Goal: Task Accomplishment & Management: Manage account settings

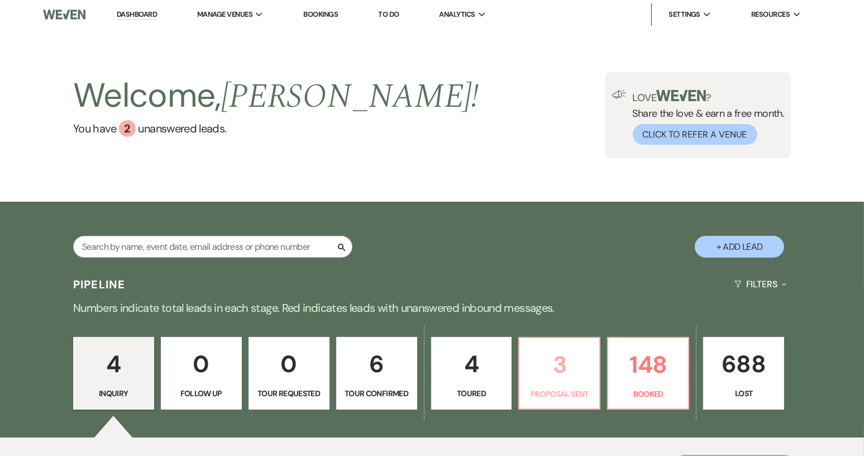
click at [582, 391] on p "Proposal Sent" at bounding box center [559, 394] width 66 height 12
select select "6"
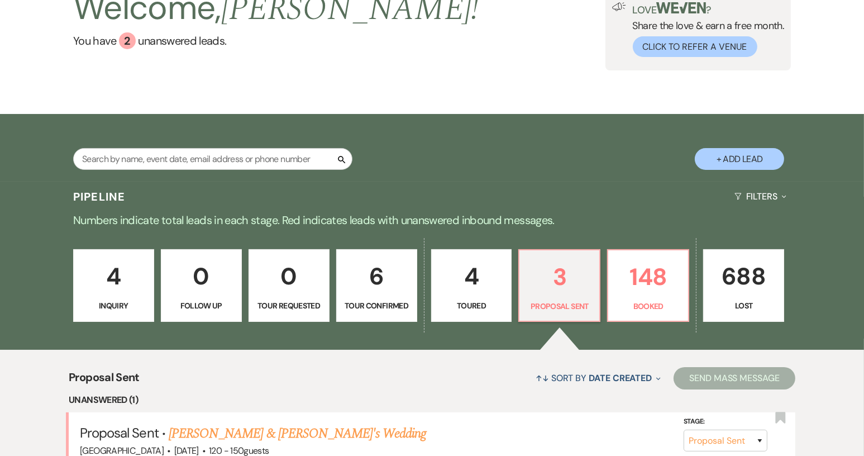
scroll to position [279, 0]
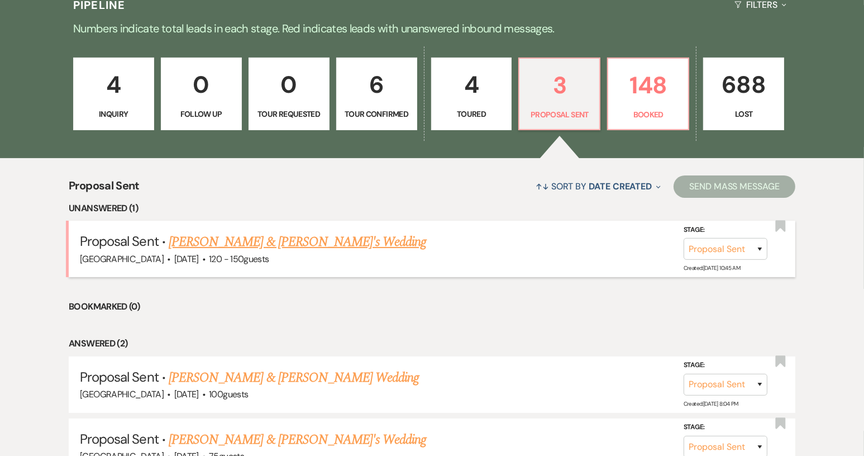
click at [206, 260] on span "·" at bounding box center [203, 260] width 3 height 0
click at [218, 245] on link "[PERSON_NAME] & [PERSON_NAME]'s Wedding" at bounding box center [298, 242] width 258 height 20
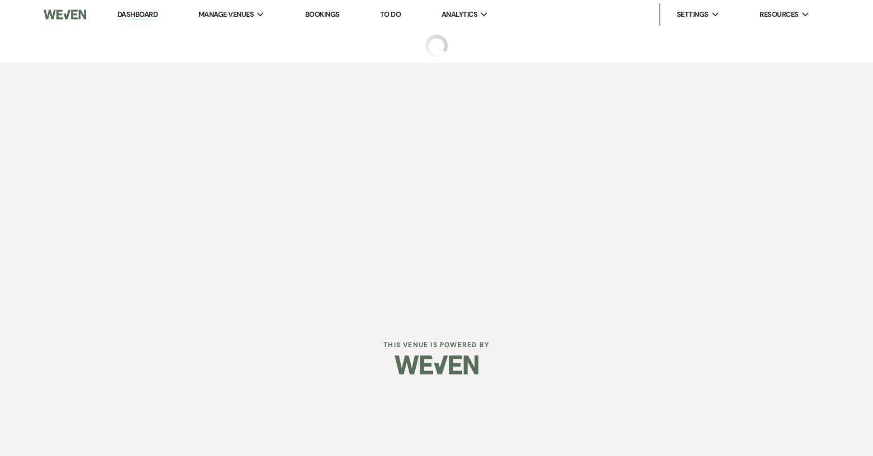
select select "6"
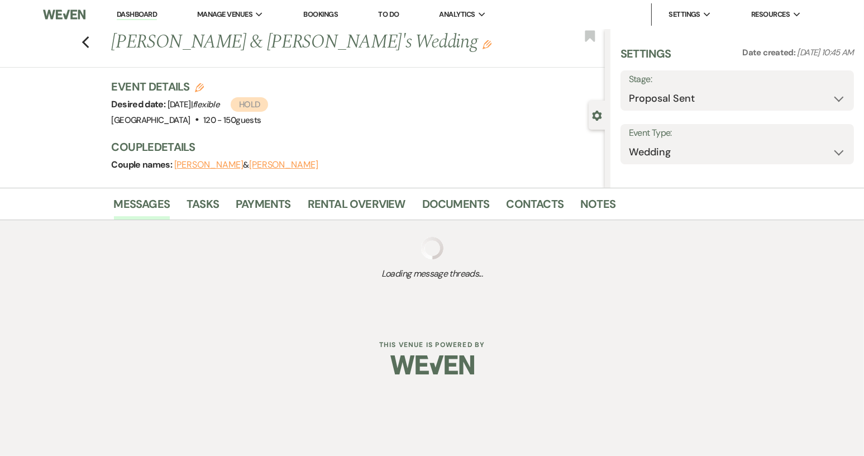
select select "6"
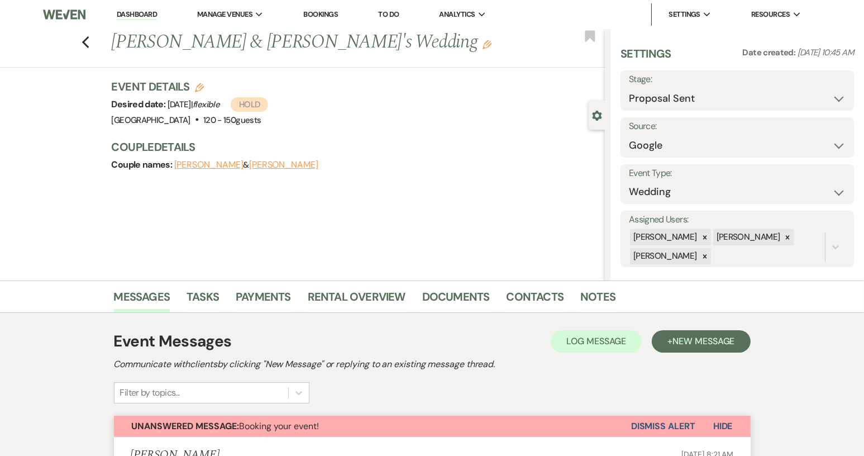
click at [678, 427] on button "Dismiss Alert" at bounding box center [663, 426] width 64 height 21
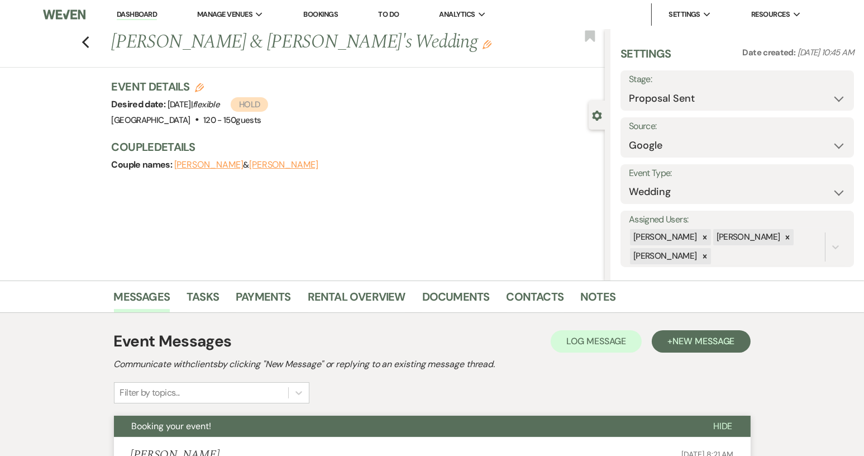
click at [137, 13] on link "Dashboard" at bounding box center [137, 14] width 40 height 11
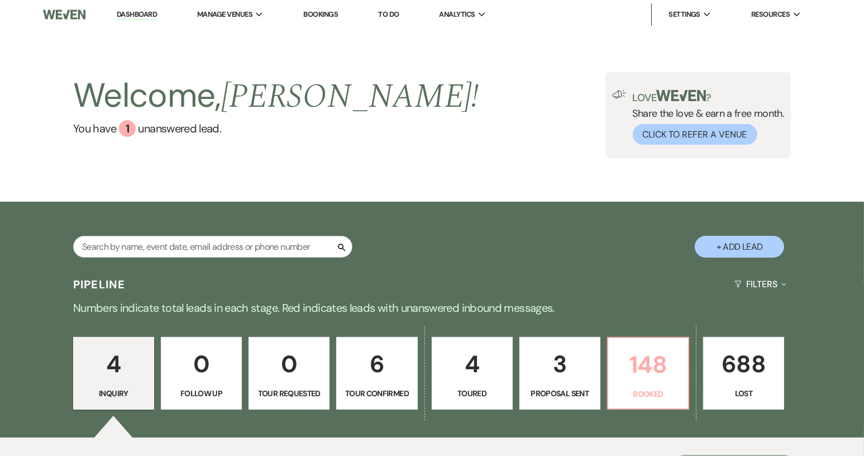
click at [655, 383] on link "148 Booked" at bounding box center [648, 373] width 82 height 73
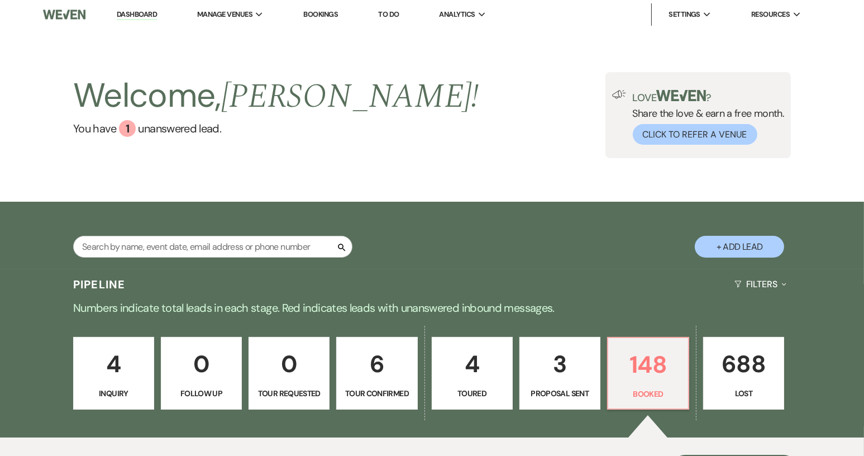
click at [864, 161] on div "Welcome, [PERSON_NAME] ! You have 1 unanswered lead . Love ? Share the love & e…" at bounding box center [432, 115] width 864 height 173
click at [256, 36] on li "[GEOGRAPHIC_DATA]" at bounding box center [253, 36] width 101 height 11
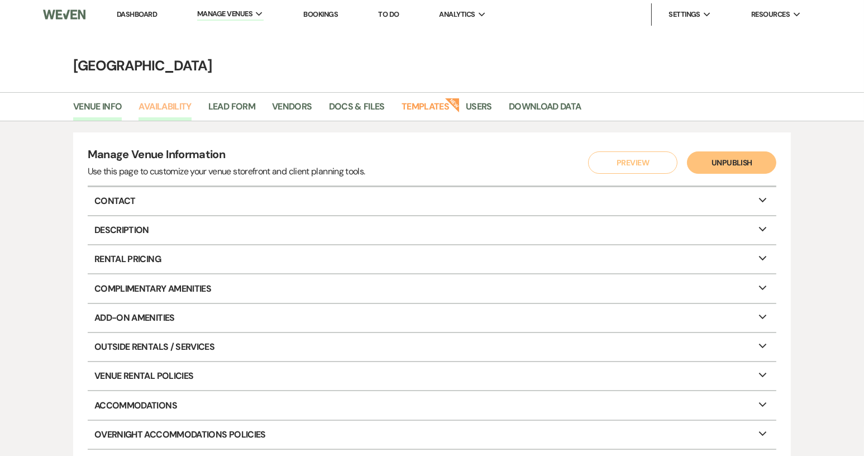
click at [158, 110] on link "Availability" at bounding box center [165, 109] width 53 height 21
select select "2"
select select "2026"
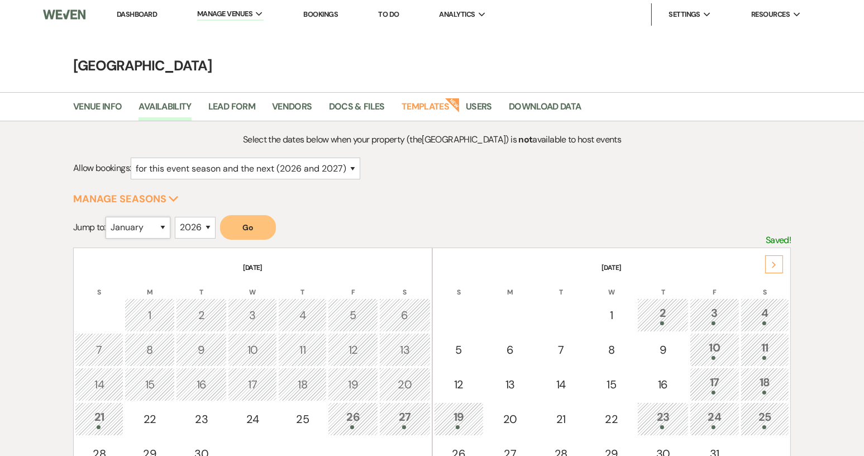
click at [165, 230] on select "January February March April May June July August September October November De…" at bounding box center [138, 228] width 65 height 22
select select "3"
click at [108, 217] on select "January February March April May June July August September October November De…" at bounding box center [138, 228] width 65 height 22
click at [211, 227] on select "2025 2026 2027 2028 2029" at bounding box center [195, 228] width 41 height 22
click at [260, 226] on button "Go" at bounding box center [248, 227] width 56 height 25
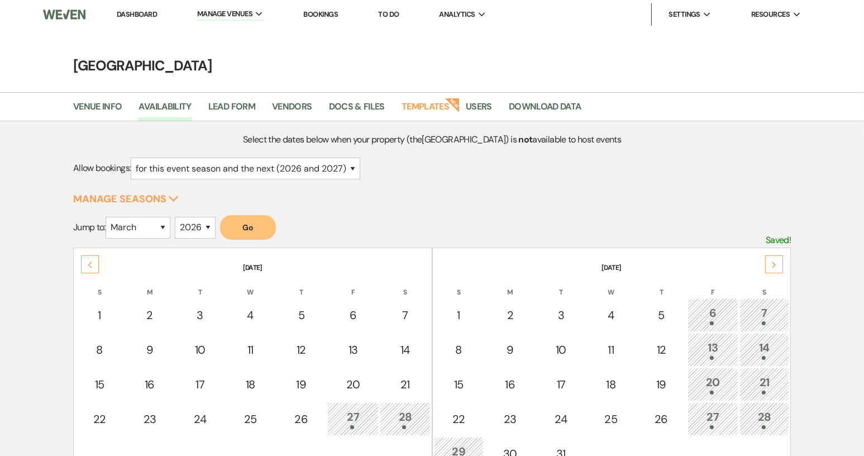
click at [709, 313] on div "6" at bounding box center [713, 315] width 39 height 21
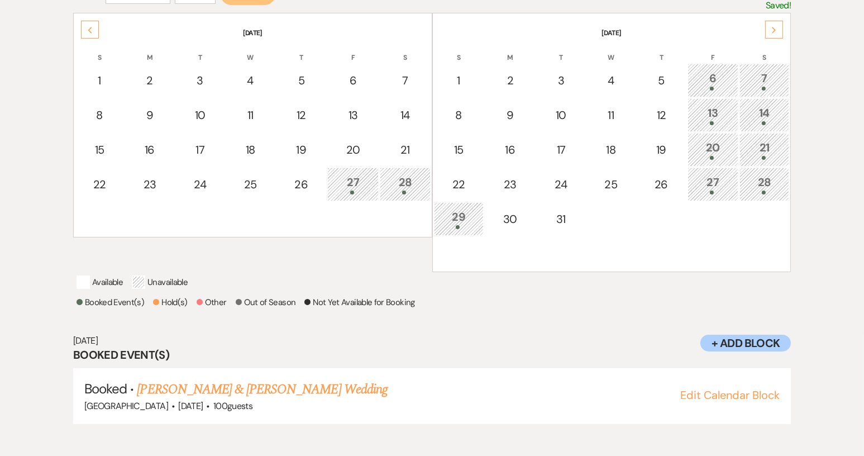
scroll to position [236, 0]
click at [89, 22] on div "Previous" at bounding box center [90, 29] width 18 height 18
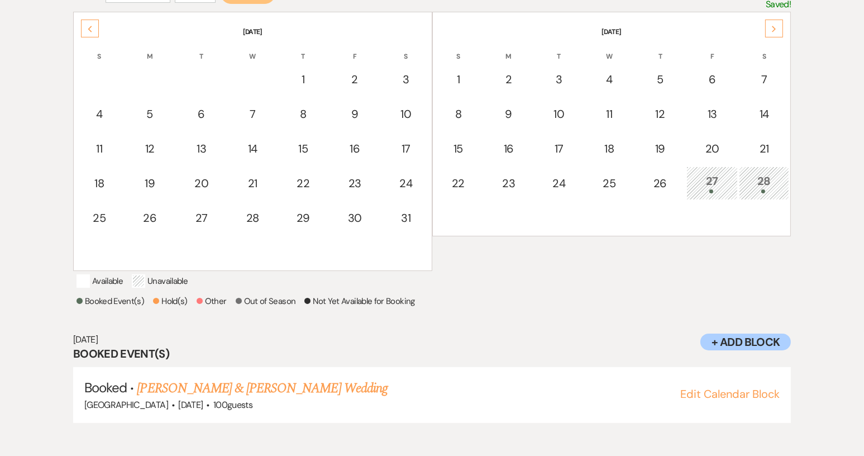
click at [771, 28] on div "Next" at bounding box center [774, 29] width 18 height 18
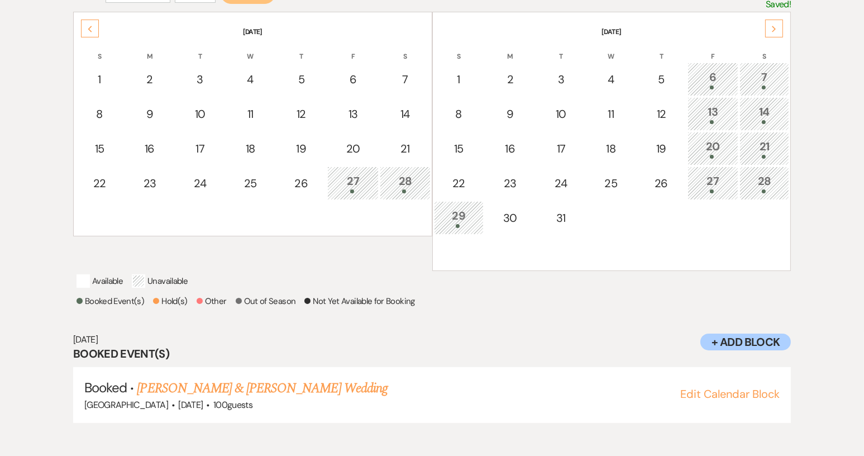
click at [771, 28] on div "Next" at bounding box center [774, 29] width 18 height 18
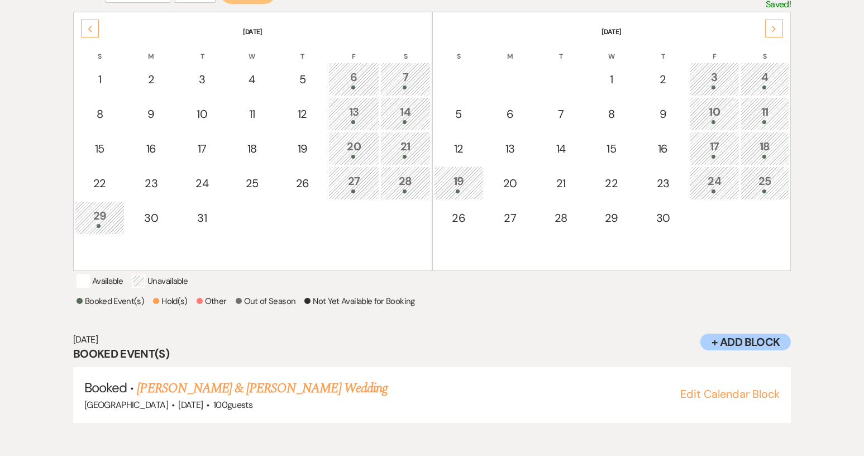
click at [774, 27] on icon "Next" at bounding box center [775, 29] width 6 height 7
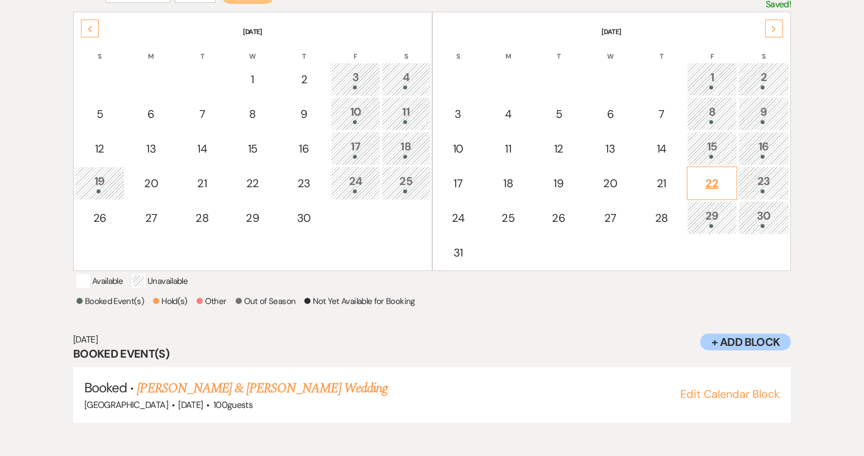
click at [719, 180] on div "22" at bounding box center [712, 183] width 38 height 17
select select "other"
select select "false"
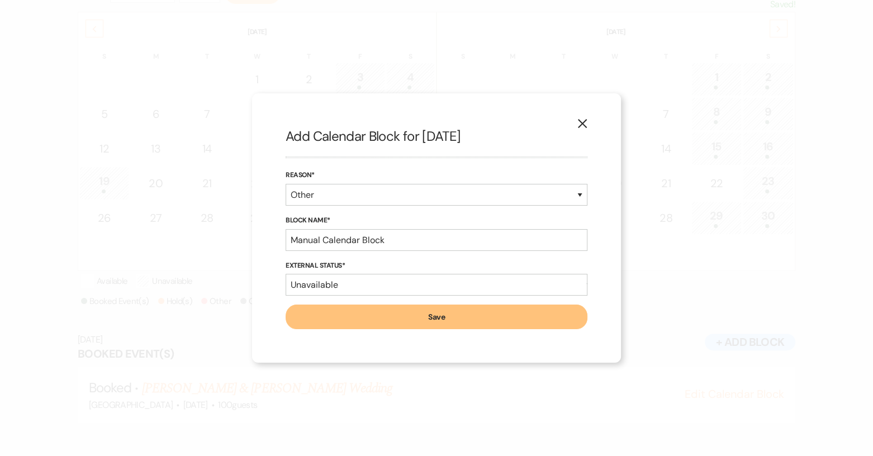
click at [582, 124] on use "button" at bounding box center [582, 123] width 9 height 9
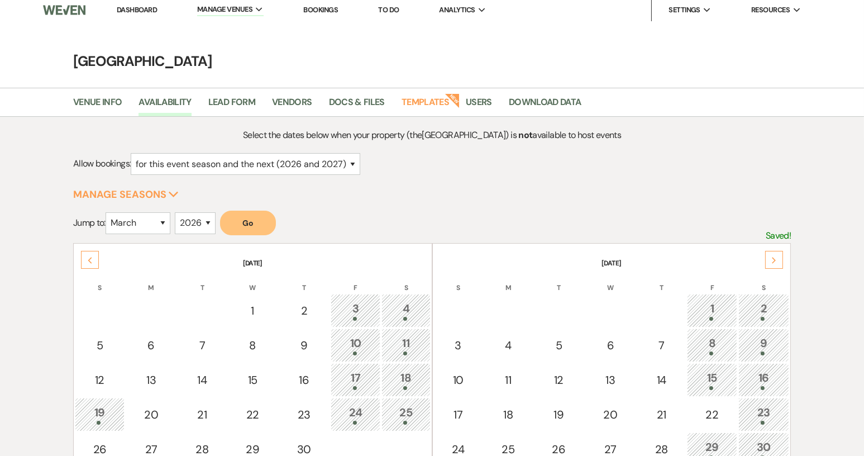
scroll to position [0, 0]
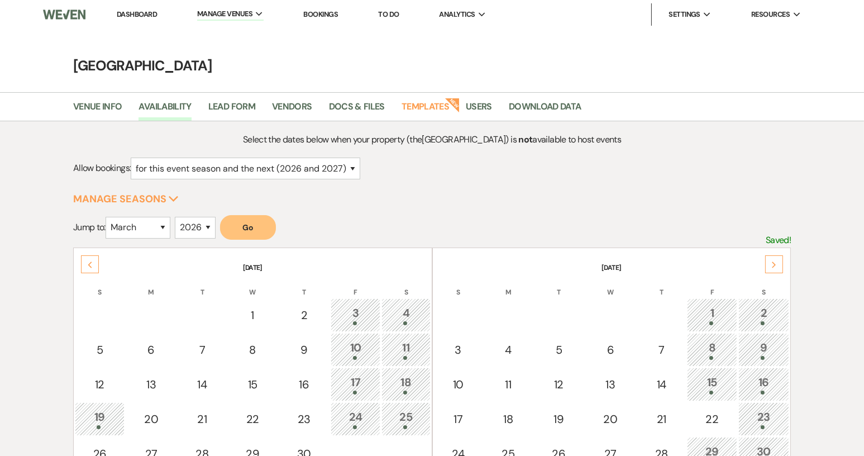
click at [142, 17] on link "Dashboard" at bounding box center [137, 13] width 40 height 9
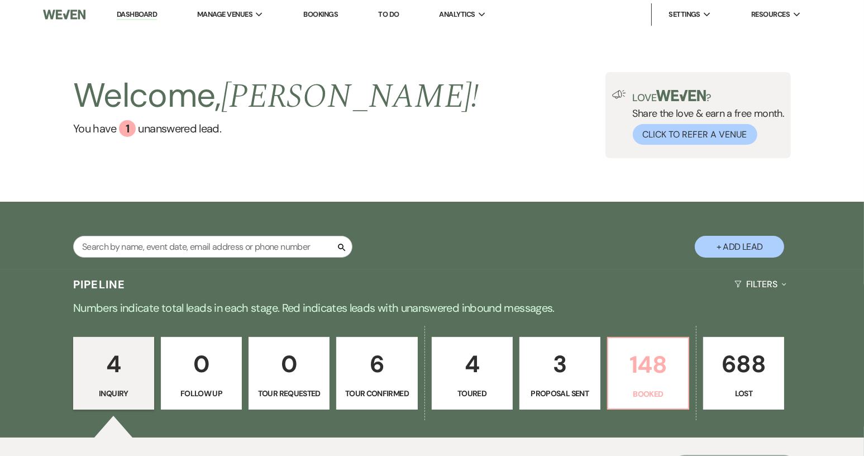
click at [673, 366] on p "148" at bounding box center [648, 364] width 66 height 37
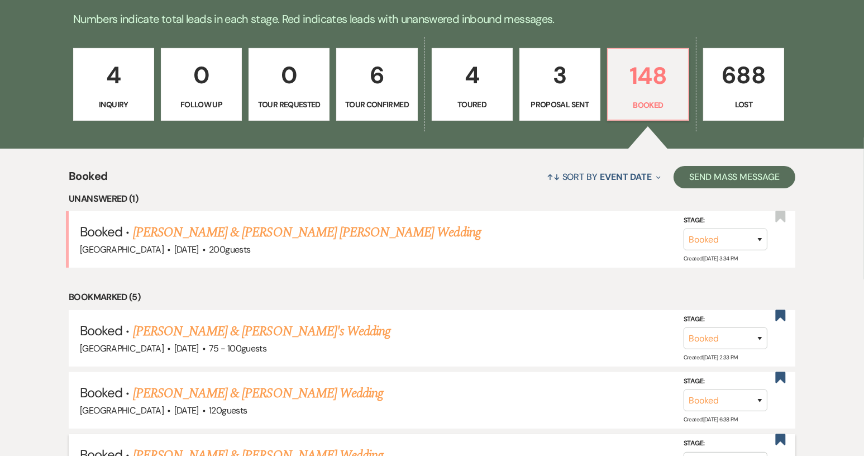
scroll to position [391, 0]
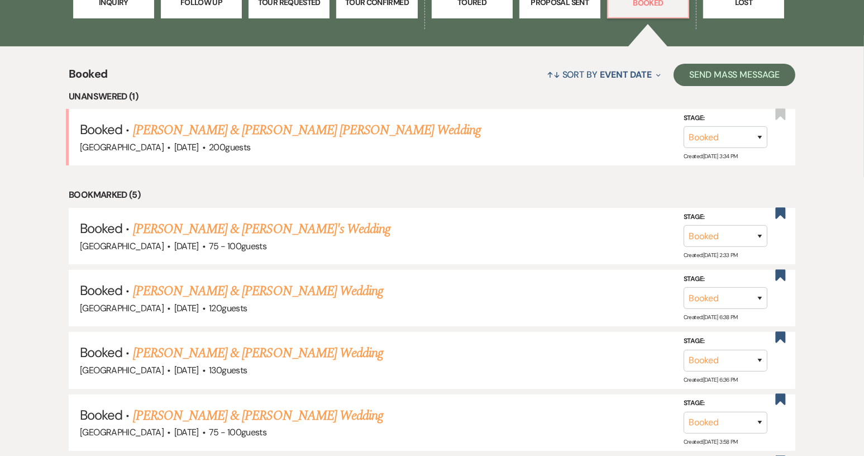
click at [263, 130] on link "[PERSON_NAME] & [PERSON_NAME] [PERSON_NAME] Wedding" at bounding box center [307, 130] width 348 height 20
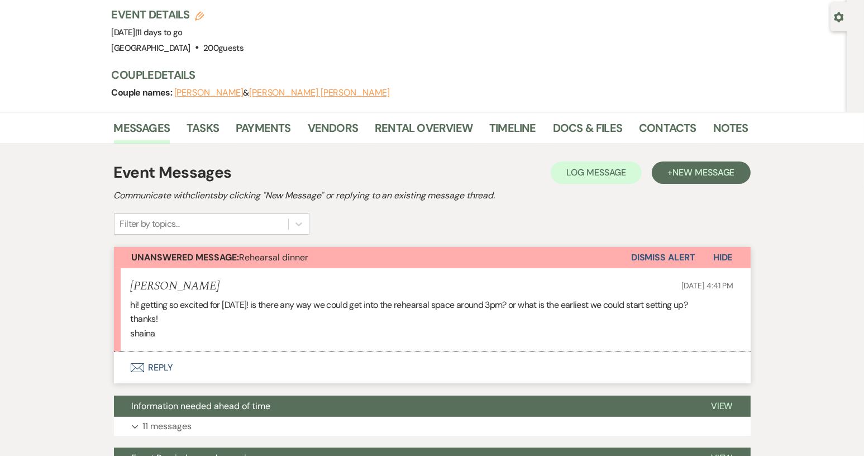
scroll to position [112, 0]
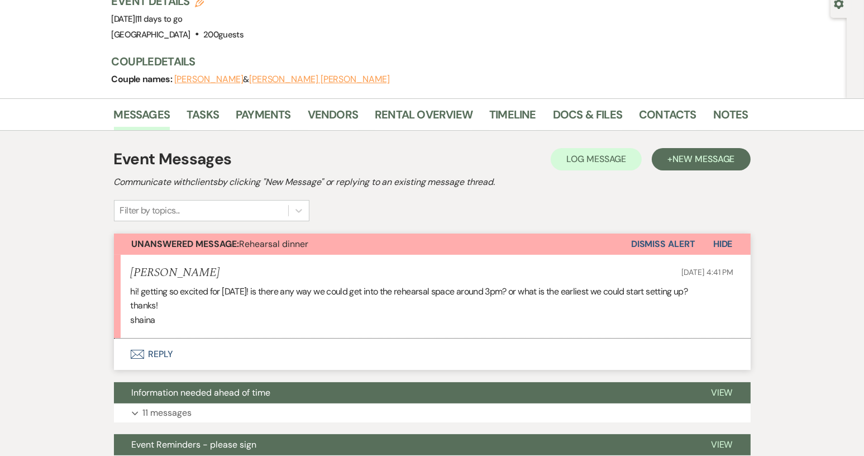
click at [156, 339] on button "Envelope Reply" at bounding box center [432, 354] width 637 height 31
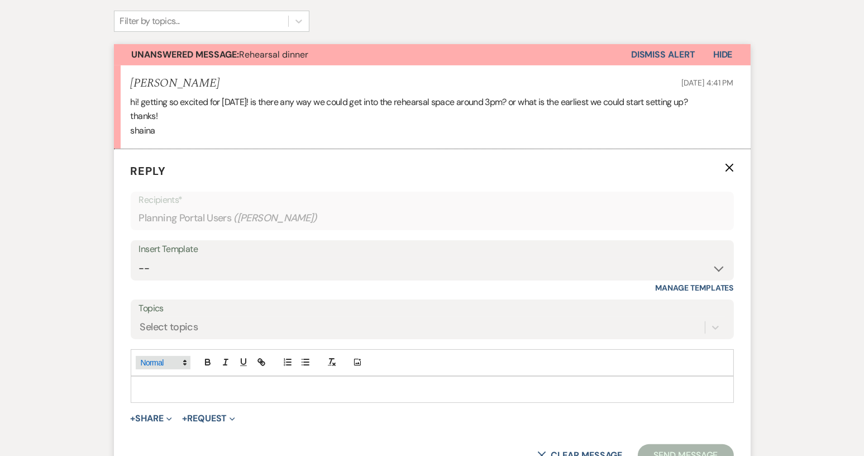
scroll to position [311, 0]
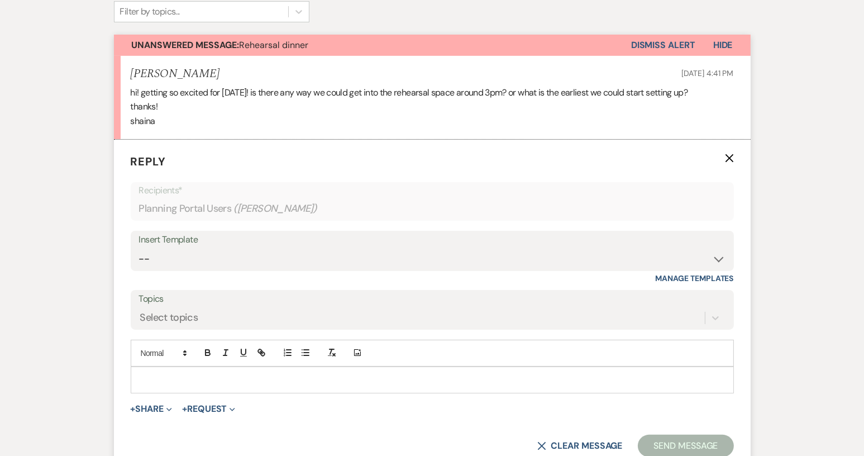
click at [159, 374] on p at bounding box center [433, 380] width 586 height 12
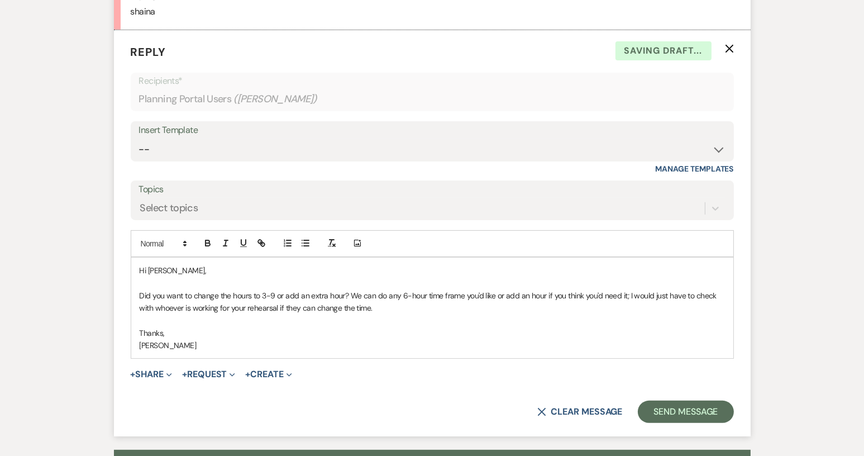
scroll to position [422, 0]
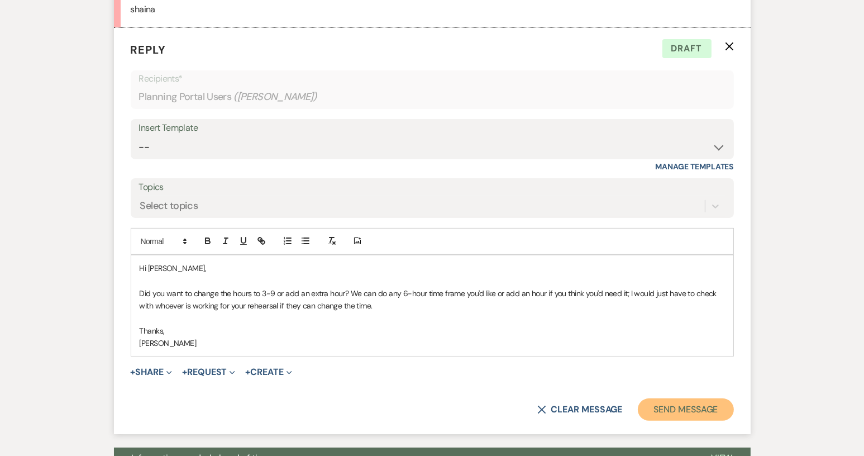
click at [690, 398] on button "Send Message" at bounding box center [686, 409] width 96 height 22
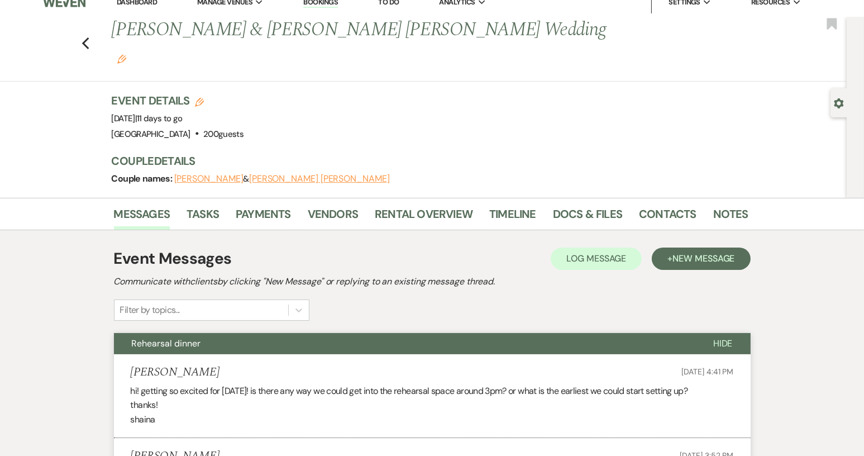
scroll to position [0, 0]
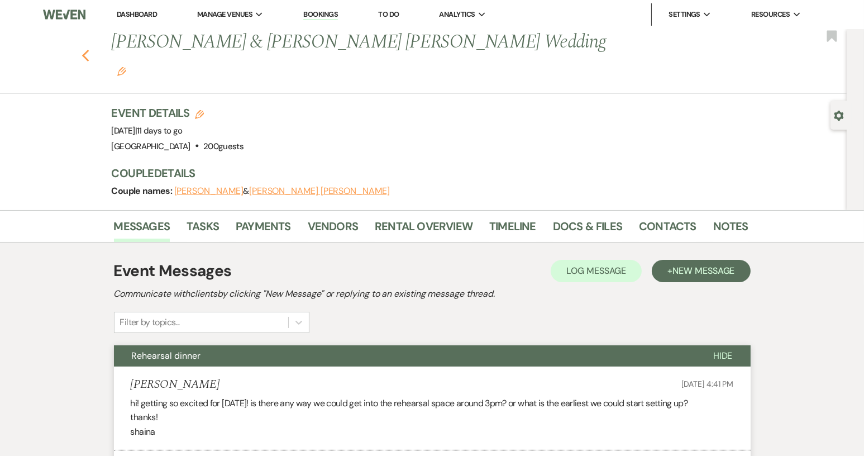
click at [88, 49] on icon "Previous" at bounding box center [86, 55] width 8 height 13
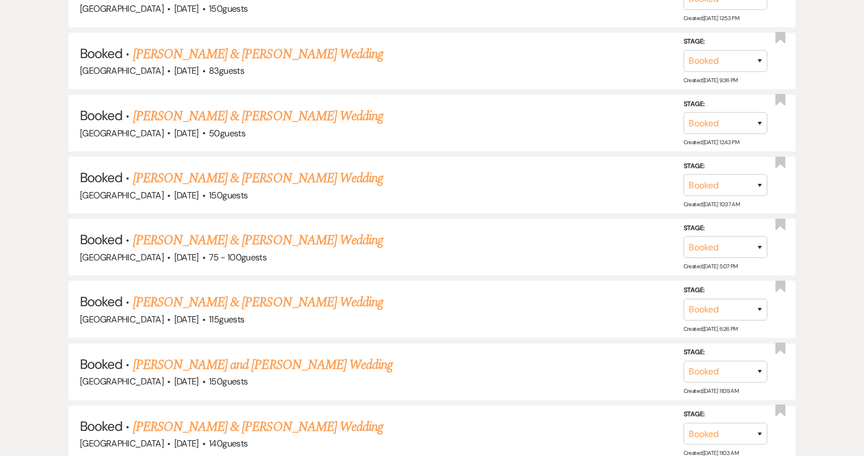
scroll to position [1285, 0]
click at [264, 293] on link "[PERSON_NAME] & [PERSON_NAME] Wedding" at bounding box center [258, 302] width 250 height 20
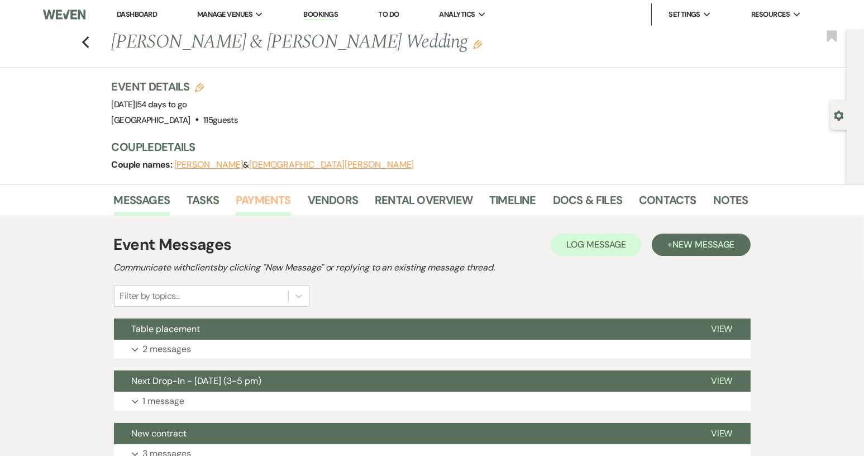
click at [269, 197] on link "Payments" at bounding box center [263, 203] width 55 height 25
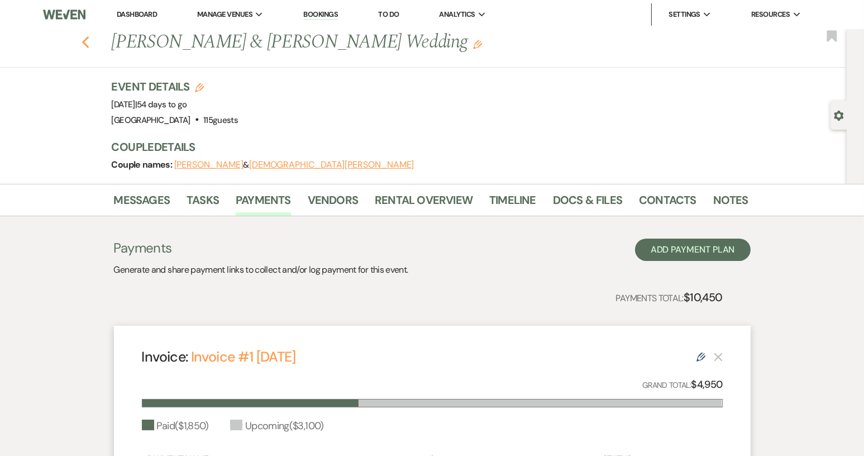
click at [87, 45] on icon "Previous" at bounding box center [86, 42] width 8 height 13
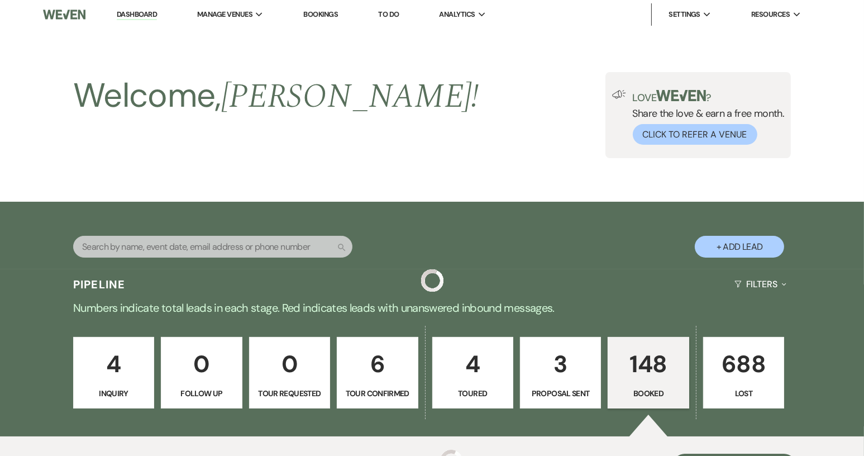
scroll to position [1285, 0]
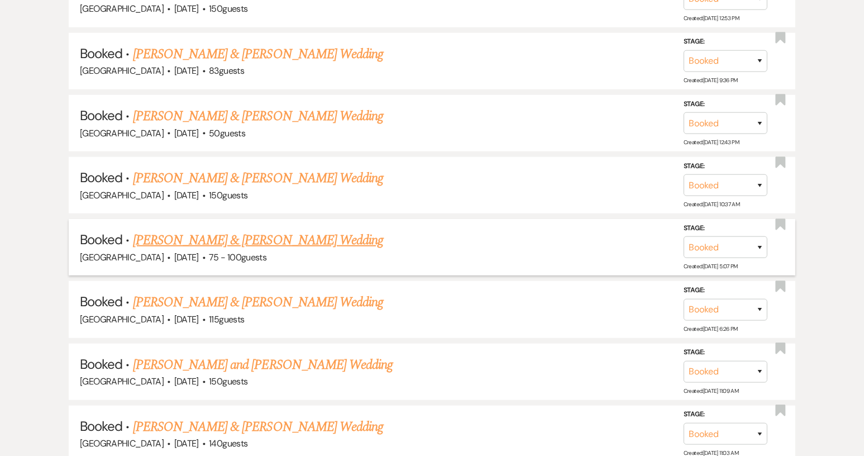
click at [244, 230] on link "[PERSON_NAME] & [PERSON_NAME] Wedding" at bounding box center [258, 240] width 250 height 20
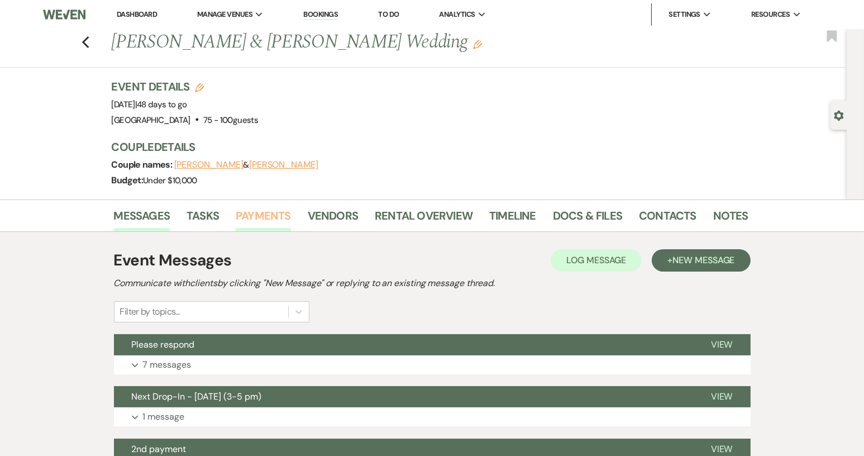
click at [254, 218] on link "Payments" at bounding box center [263, 219] width 55 height 25
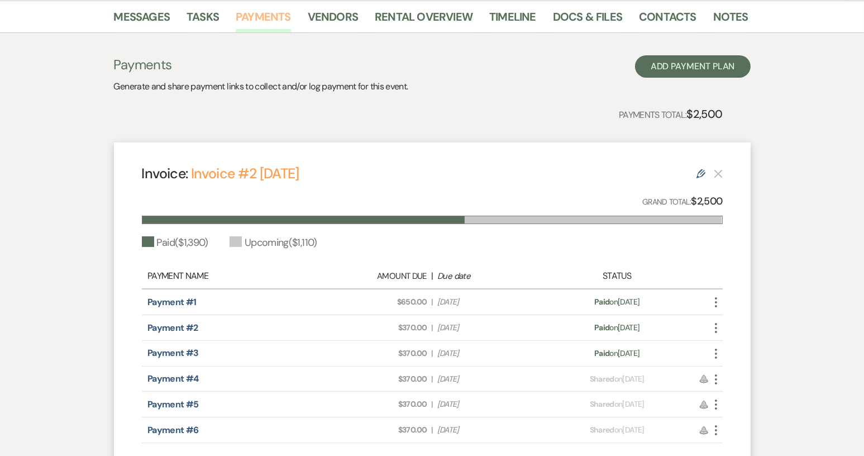
scroll to position [223, 0]
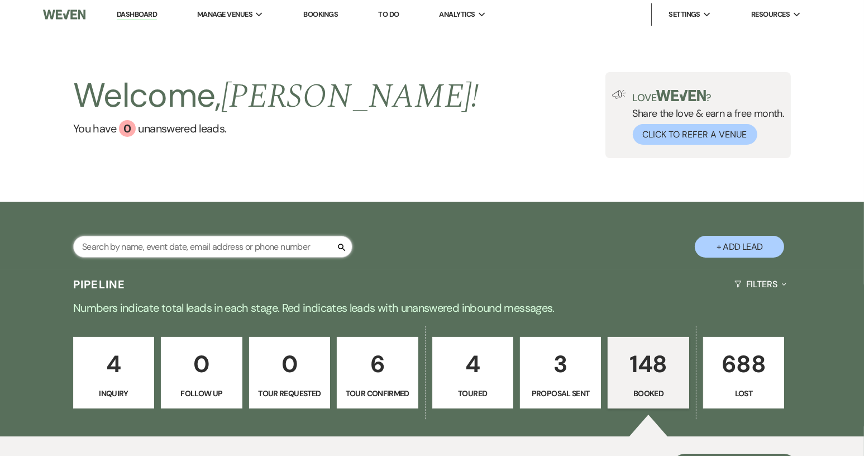
click at [132, 248] on input "text" at bounding box center [212, 247] width 279 height 22
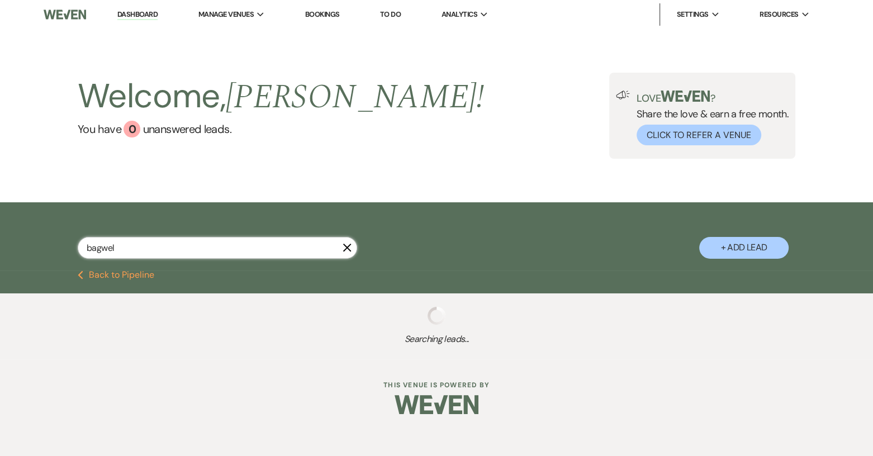
type input "[PERSON_NAME]"
select select "8"
select select "4"
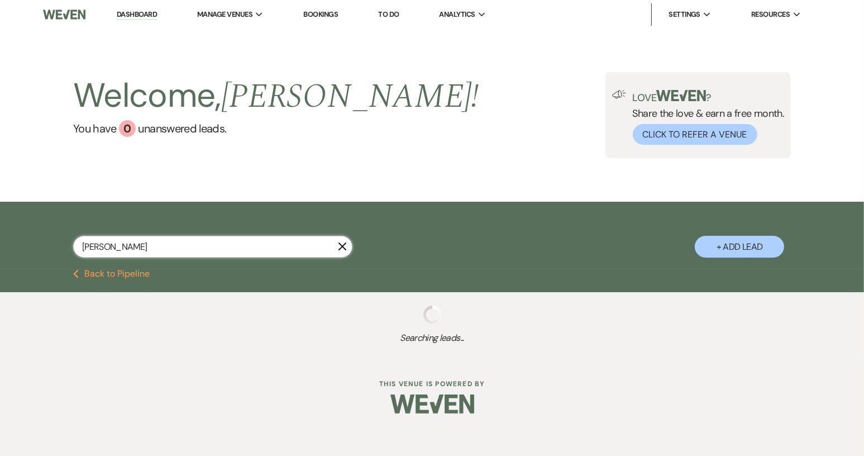
select select "8"
select select "4"
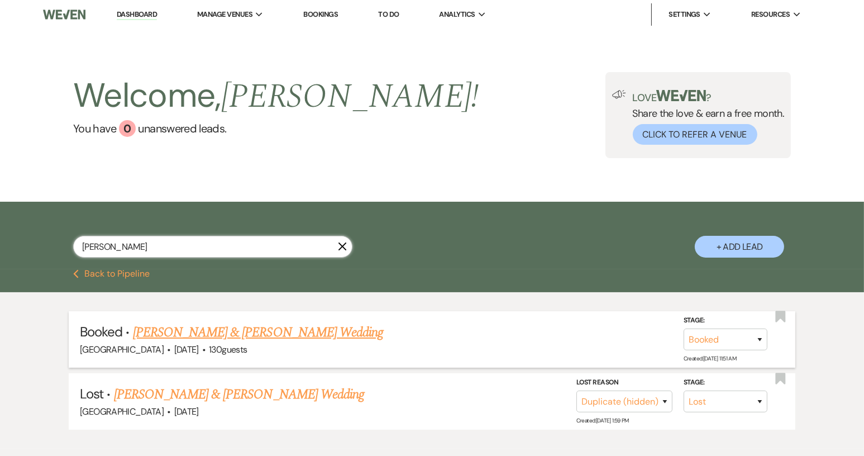
type input "[PERSON_NAME]"
click at [237, 331] on link "[PERSON_NAME] & [PERSON_NAME] Wedding" at bounding box center [258, 332] width 250 height 20
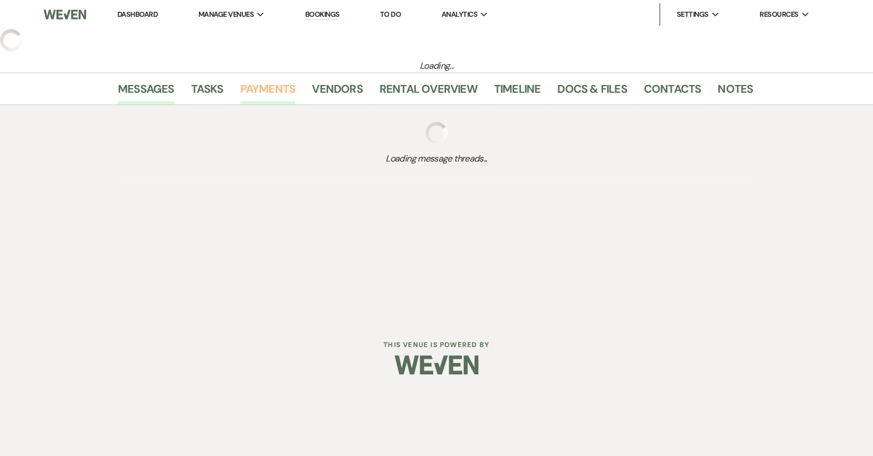
click at [259, 92] on link "Payments" at bounding box center [267, 92] width 55 height 25
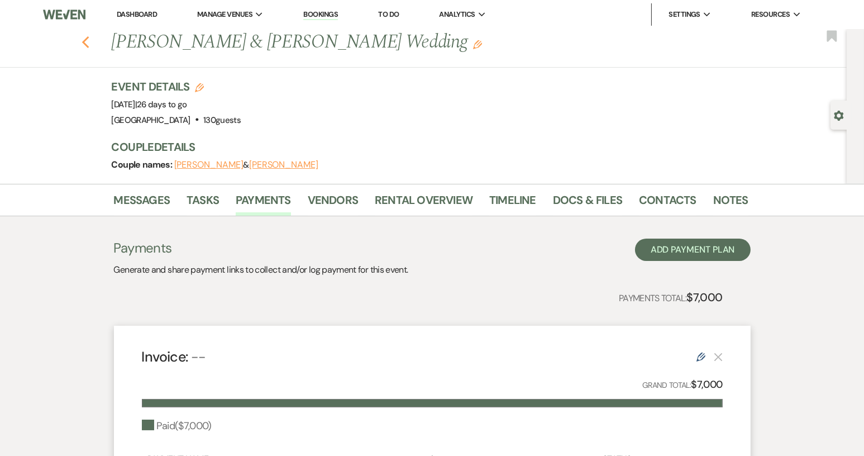
click at [88, 46] on icon "Previous" at bounding box center [86, 42] width 8 height 13
select select "8"
select select "4"
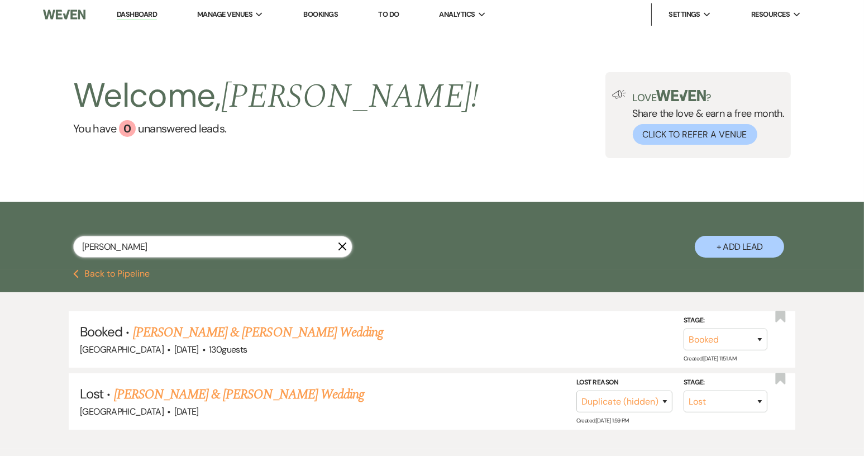
drag, startPoint x: 131, startPoint y: 248, endPoint x: 50, endPoint y: 250, distance: 81.0
click at [50, 250] on div "[PERSON_NAME] X + Add Lead" at bounding box center [432, 236] width 805 height 59
type input "[PERSON_NAME]"
select select "8"
select select "6"
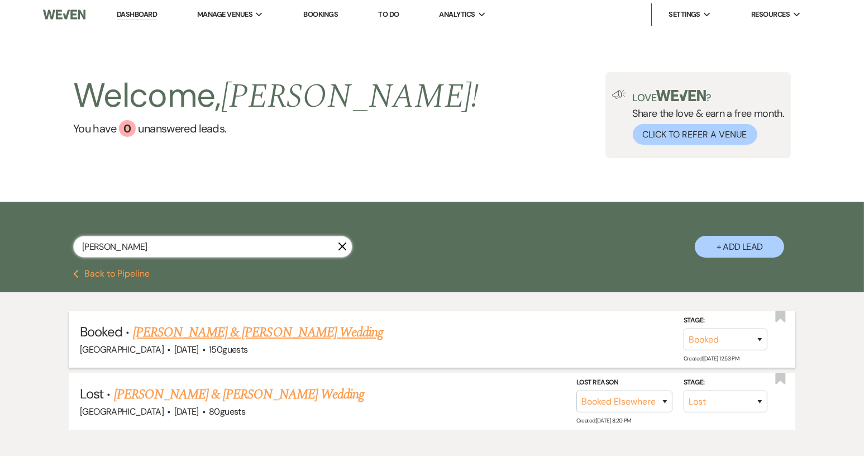
type input "[PERSON_NAME]"
click at [228, 332] on link "[PERSON_NAME] & [PERSON_NAME] Wedding" at bounding box center [258, 332] width 250 height 20
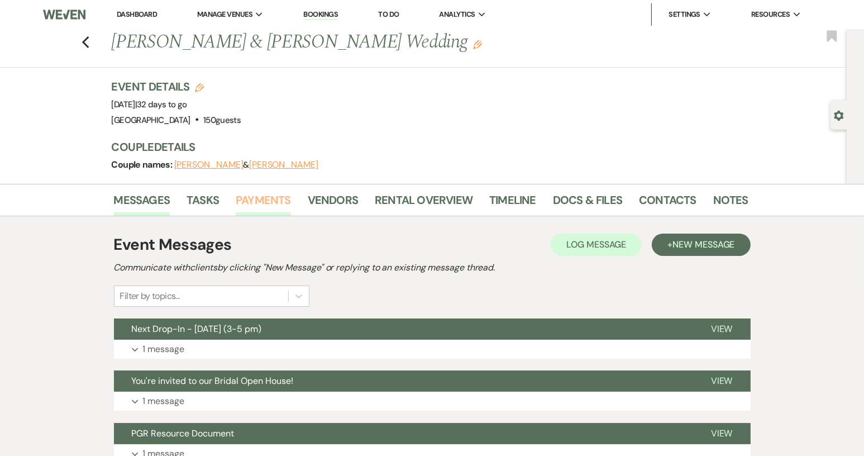
click at [271, 202] on link "Payments" at bounding box center [263, 203] width 55 height 25
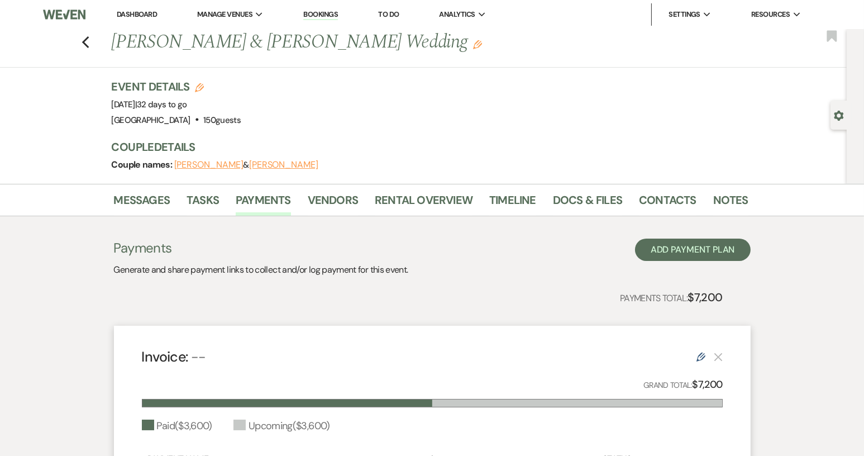
click at [131, 16] on link "Dashboard" at bounding box center [137, 13] width 40 height 9
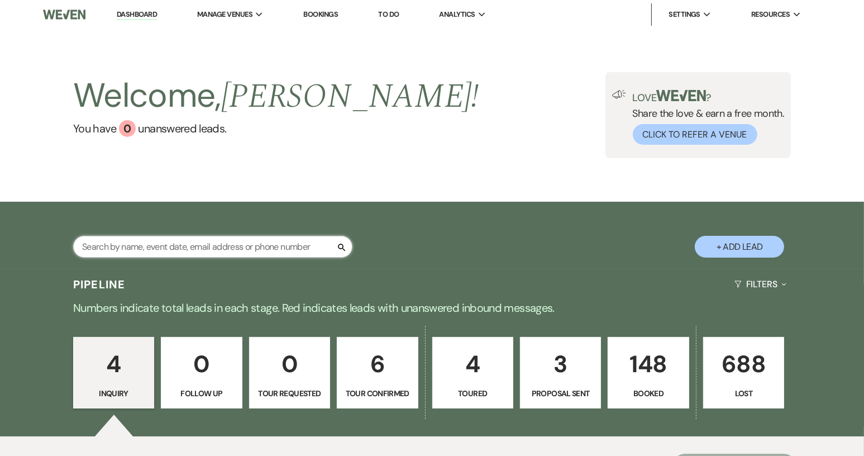
click at [169, 249] on input "text" at bounding box center [212, 247] width 279 height 22
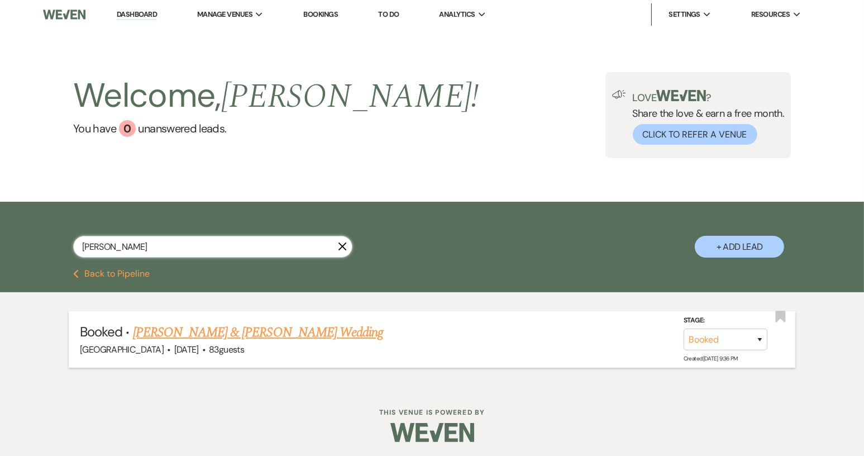
type input "[PERSON_NAME]"
click at [226, 330] on link "[PERSON_NAME] & [PERSON_NAME] Wedding" at bounding box center [258, 332] width 250 height 20
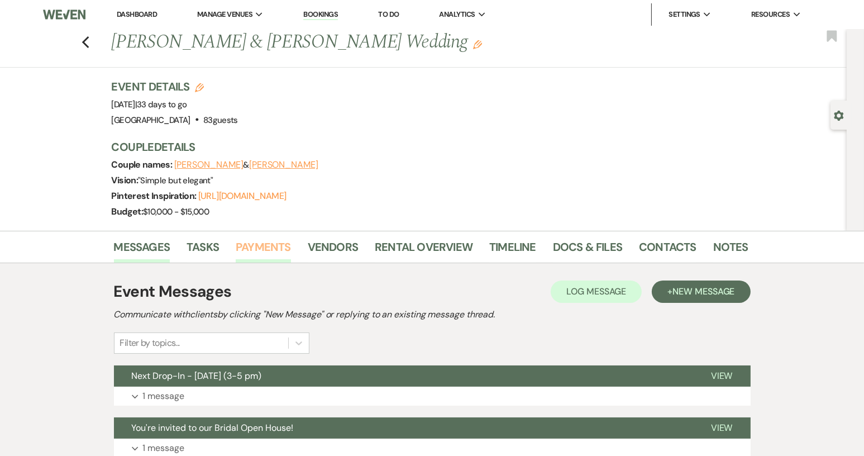
click at [271, 250] on link "Payments" at bounding box center [263, 250] width 55 height 25
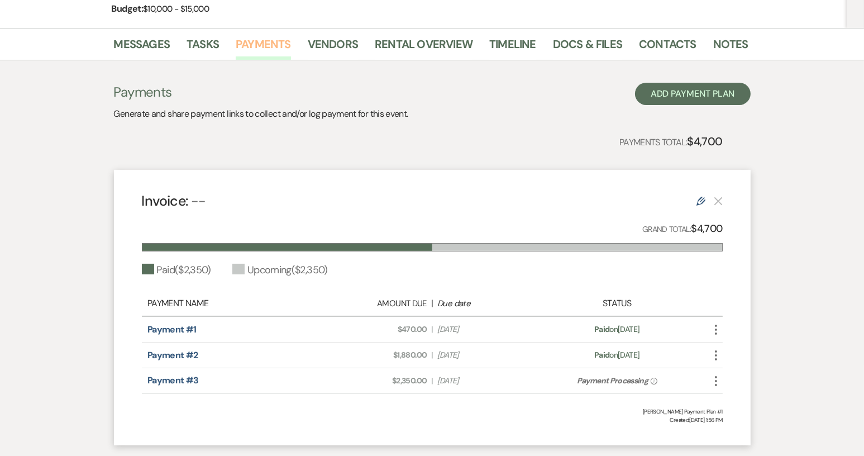
scroll to position [223, 0]
